Goal: Information Seeking & Learning: Check status

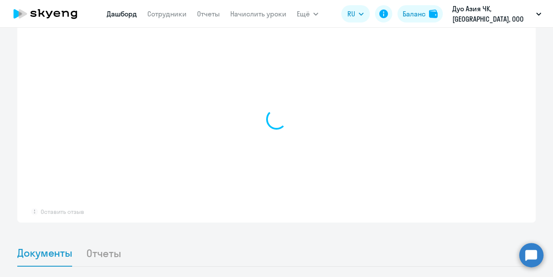
select select "30"
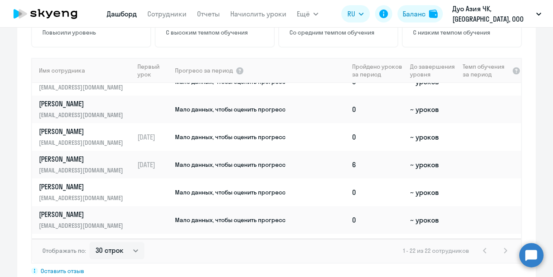
scroll to position [236, 0]
click at [77, 155] on p "[PERSON_NAME]" at bounding box center [83, 160] width 89 height 10
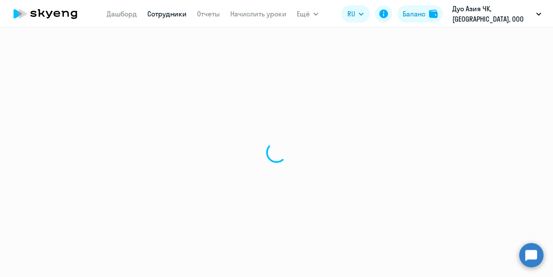
select select "english"
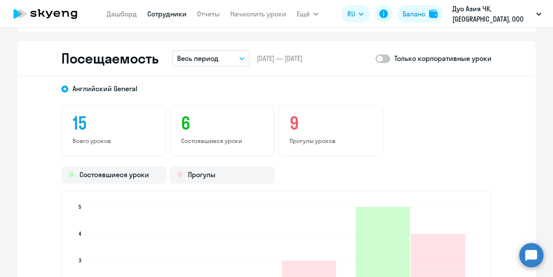
scroll to position [1035, 0]
click at [243, 57] on button "Весь период" at bounding box center [211, 58] width 78 height 16
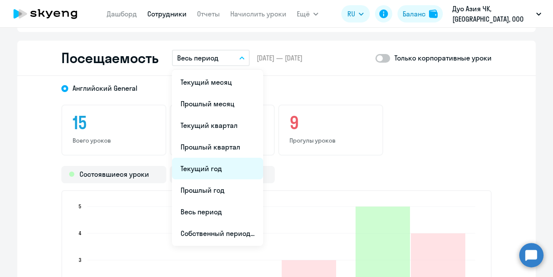
click at [228, 166] on li "Текущий год" at bounding box center [217, 169] width 91 height 22
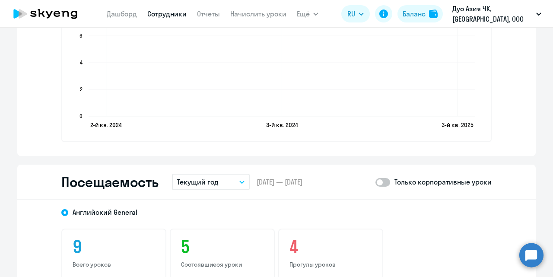
scroll to position [910, 0]
click at [383, 182] on span at bounding box center [383, 183] width 15 height 9
click at [376, 182] on input "checkbox" at bounding box center [375, 182] width 0 height 0
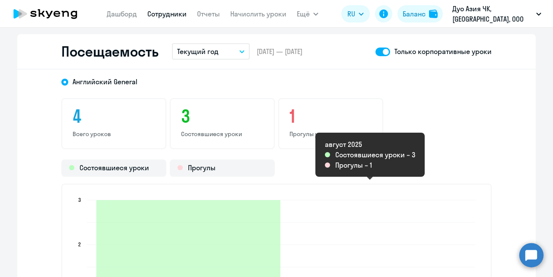
scroll to position [1041, 0]
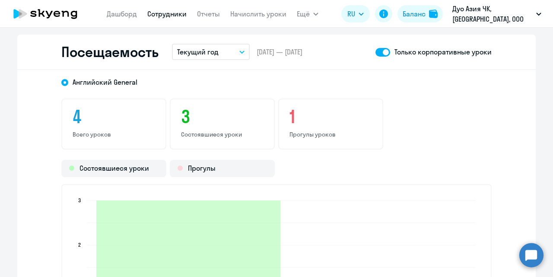
click at [376, 51] on span at bounding box center [383, 52] width 15 height 9
click at [376, 52] on input "checkbox" at bounding box center [375, 52] width 0 height 0
checkbox input "false"
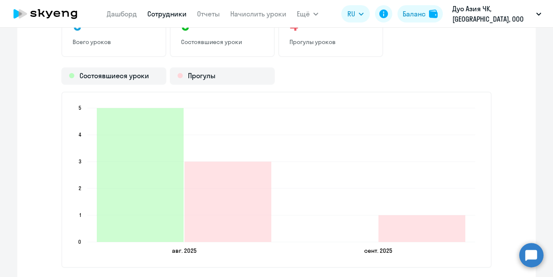
scroll to position [1221, 0]
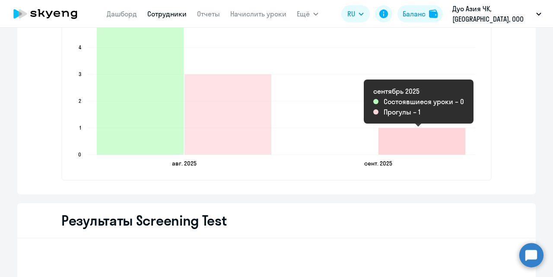
click at [404, 143] on icon "2025-09-02T21:00:00.000Z Прогулы 1" at bounding box center [422, 141] width 87 height 27
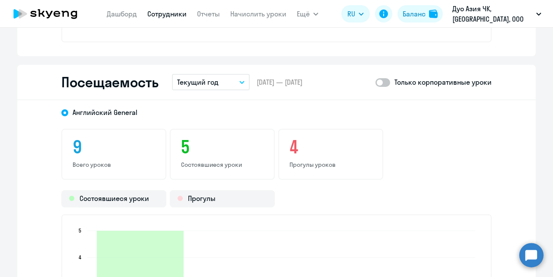
scroll to position [986, 0]
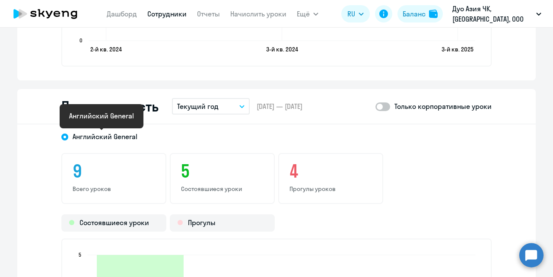
click at [131, 139] on span "Английский General" at bounding box center [105, 137] width 65 height 10
click at [0, 0] on input "Английский General" at bounding box center [0, 0] width 0 height 0
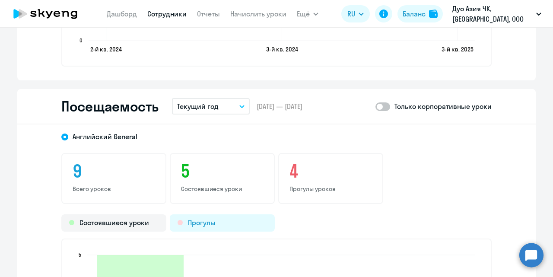
click at [203, 220] on div "Прогулы" at bounding box center [222, 222] width 105 height 17
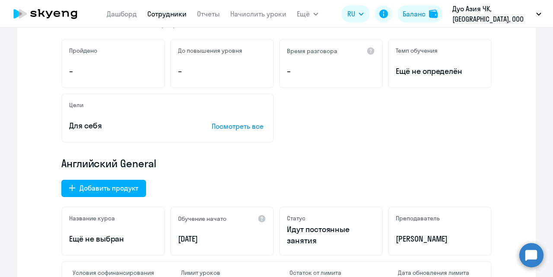
scroll to position [0, 0]
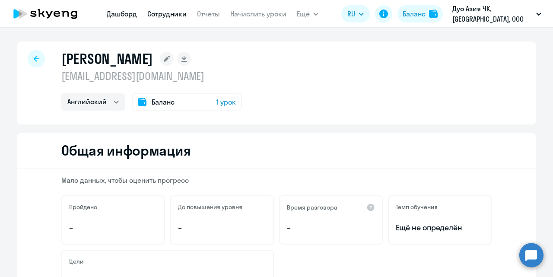
click at [118, 16] on link "Дашборд" at bounding box center [122, 14] width 30 height 9
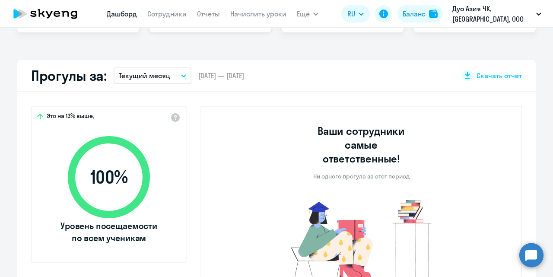
scroll to position [226, 0]
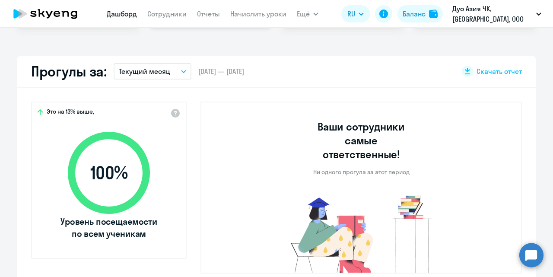
select select "30"
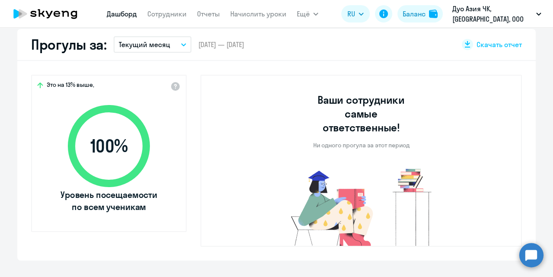
click at [178, 48] on button "Текущий месяц" at bounding box center [153, 44] width 78 height 16
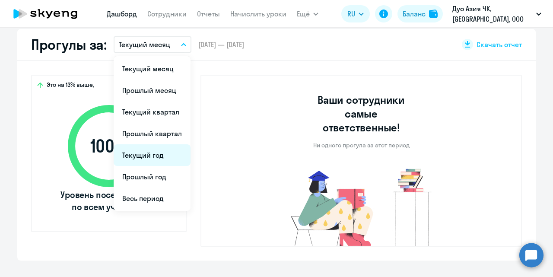
click at [166, 148] on li "Текущий год" at bounding box center [152, 155] width 77 height 22
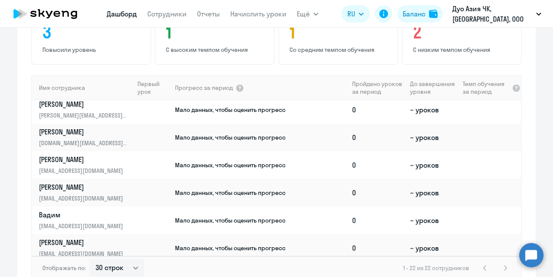
scroll to position [453, 0]
